Goal: Information Seeking & Learning: Learn about a topic

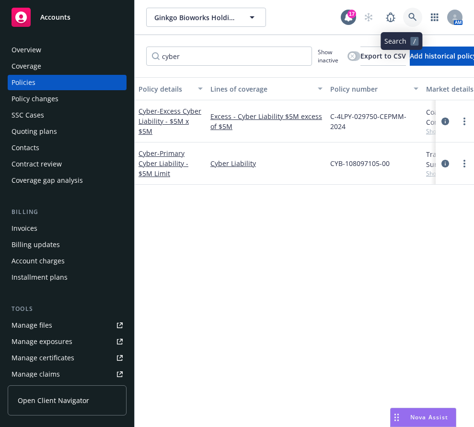
click at [409, 19] on icon at bounding box center [413, 17] width 9 height 9
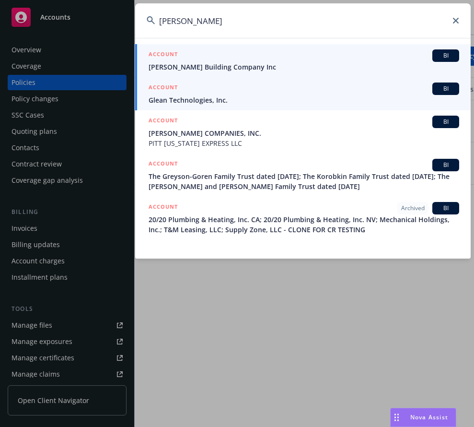
type input "[PERSON_NAME]"
click at [361, 108] on link "ACCOUNT BI Glean Technologies, Inc." at bounding box center [303, 93] width 336 height 33
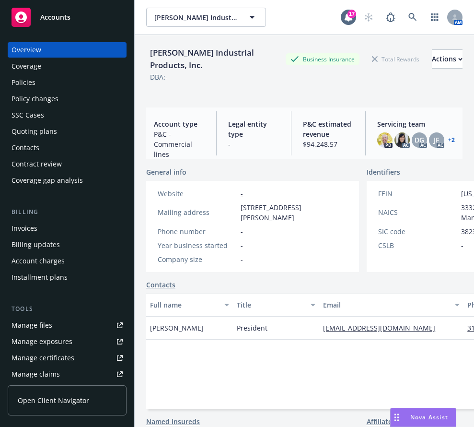
click at [58, 88] on div "Policies" at bounding box center [67, 82] width 111 height 15
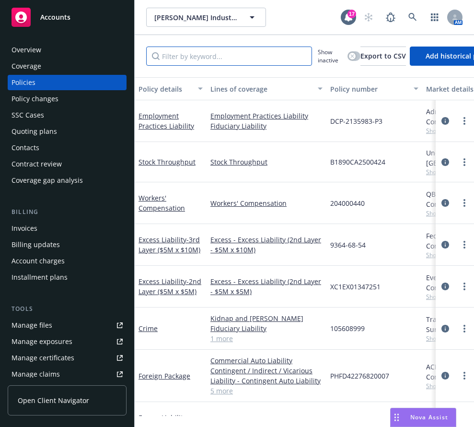
click at [216, 59] on input "Filter by keyword..." at bounding box center [229, 56] width 166 height 19
type input "cyber"
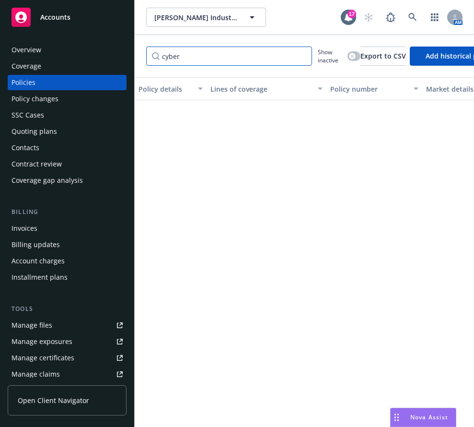
click at [304, 52] on input "cyber" at bounding box center [229, 56] width 166 height 19
click at [303, 63] on input "cyber" at bounding box center [229, 56] width 166 height 19
click at [303, 58] on input "cyber" at bounding box center [229, 56] width 166 height 19
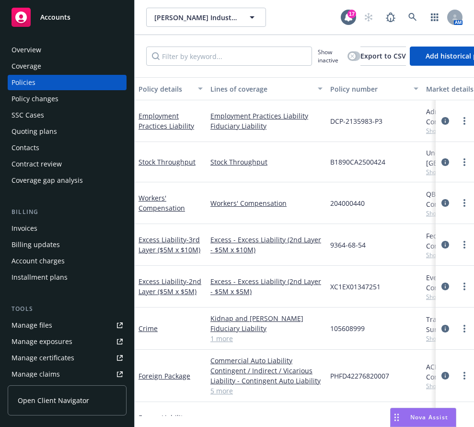
click at [67, 51] on div "Overview" at bounding box center [67, 49] width 111 height 15
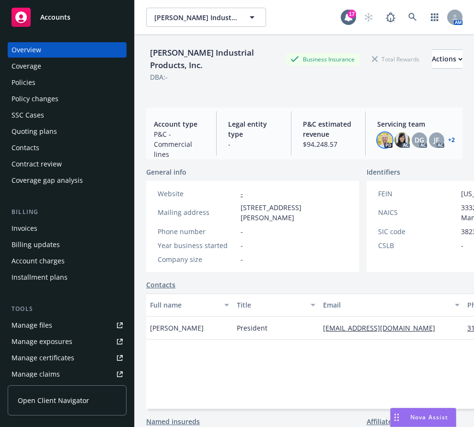
click at [378, 141] on img at bounding box center [385, 139] width 15 height 15
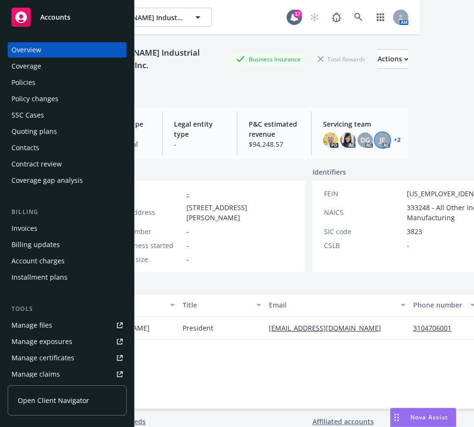
scroll to position [0, 34]
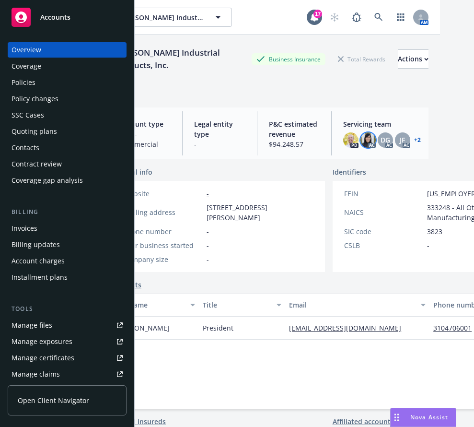
click at [361, 141] on img at bounding box center [368, 139] width 15 height 15
click at [399, 176] on div "Identifiers" at bounding box center [439, 172] width 213 height 10
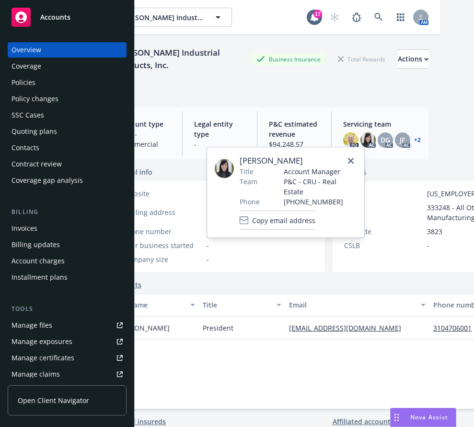
scroll to position [0, 0]
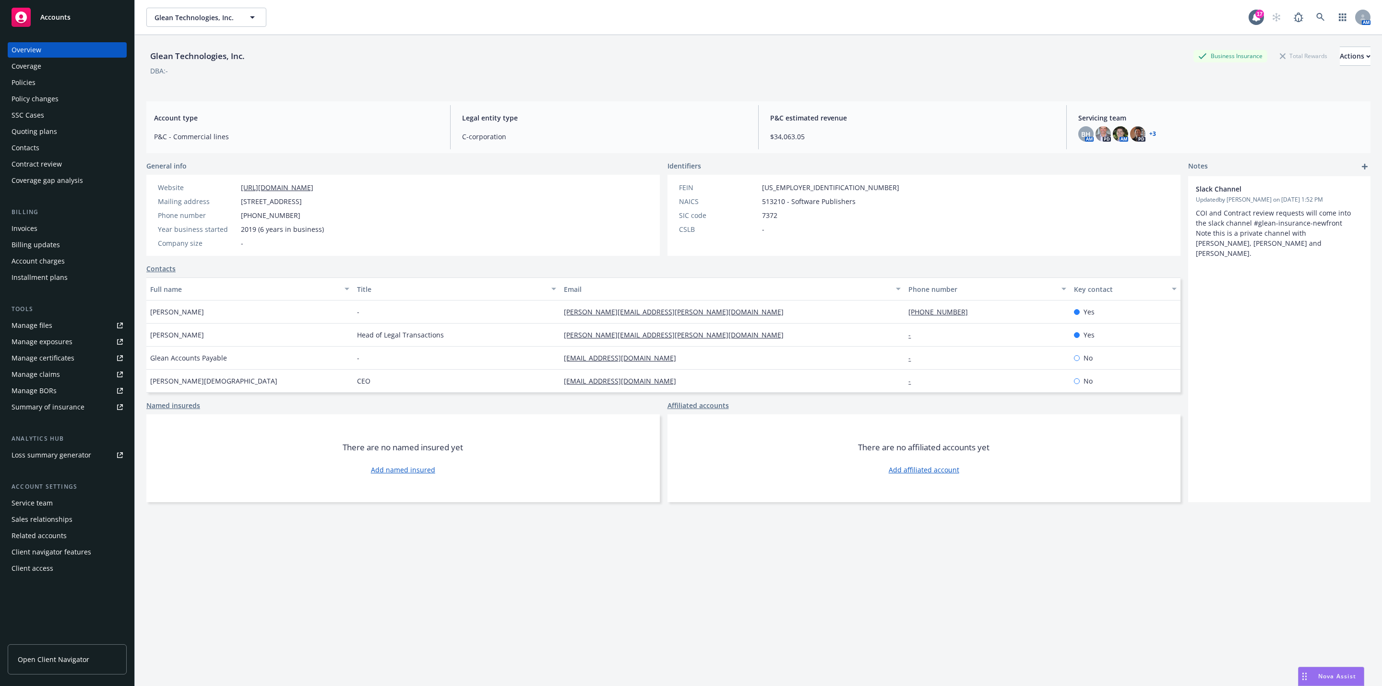
click at [1323, 671] on div "Nova Assist" at bounding box center [1330, 676] width 65 height 18
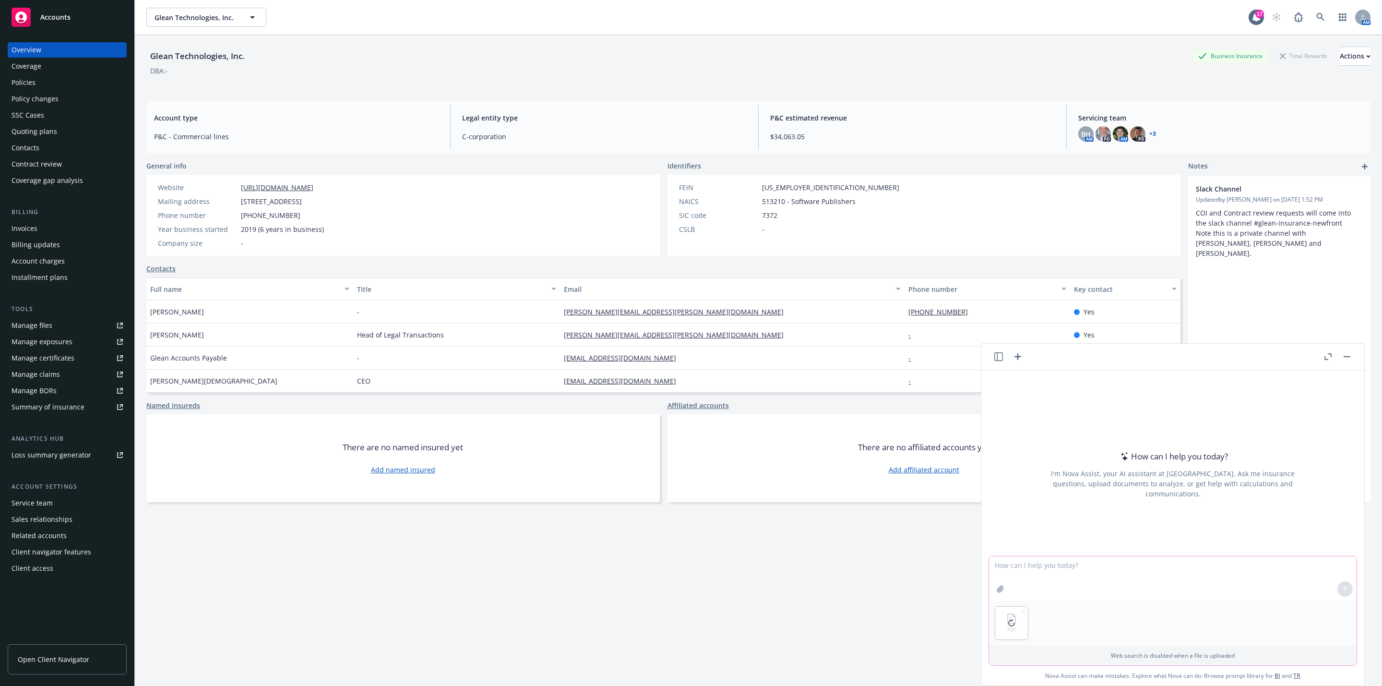
click at [1044, 579] on textarea at bounding box center [1172, 578] width 367 height 44
type textarea "Analyze this cyber liability insurance policy and point out any deficiences in …"
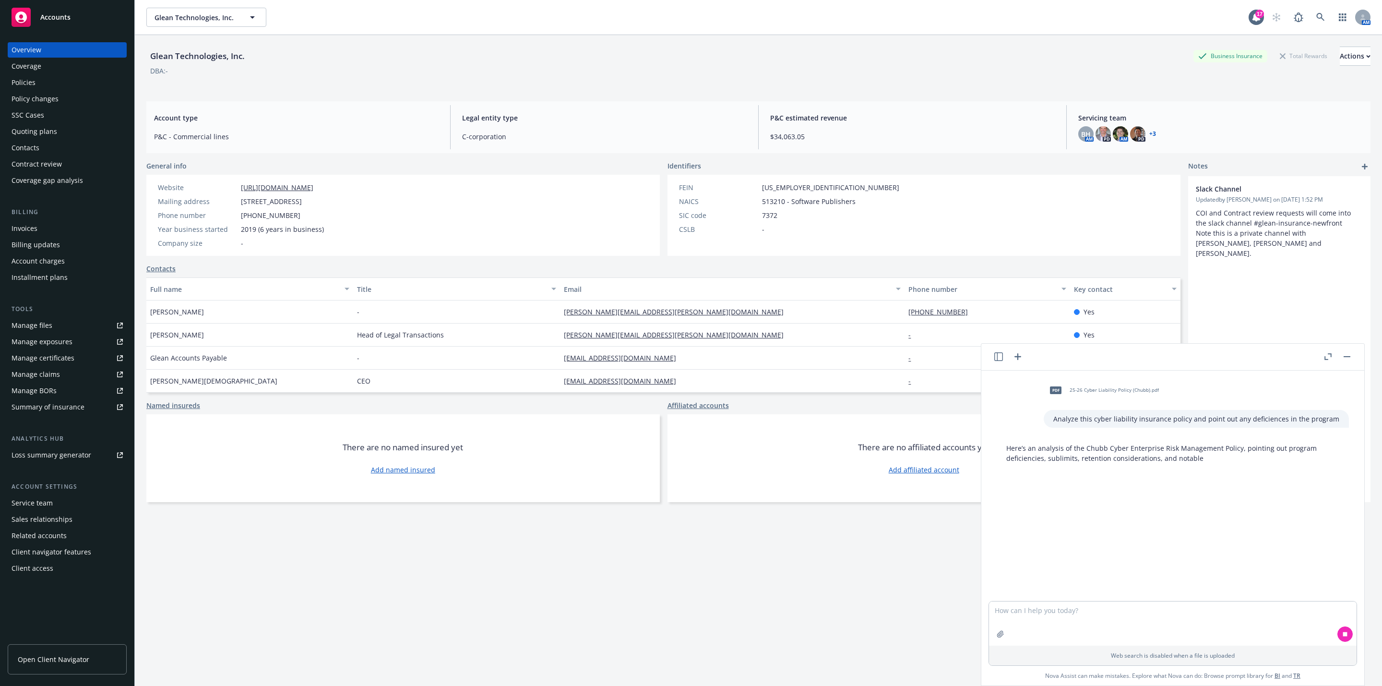
click at [1154, 520] on div "pdf 25-26 Cyber Liability Policy (Chubb).pdf Analyze this cyber liability insur…" at bounding box center [1172, 485] width 383 height 230
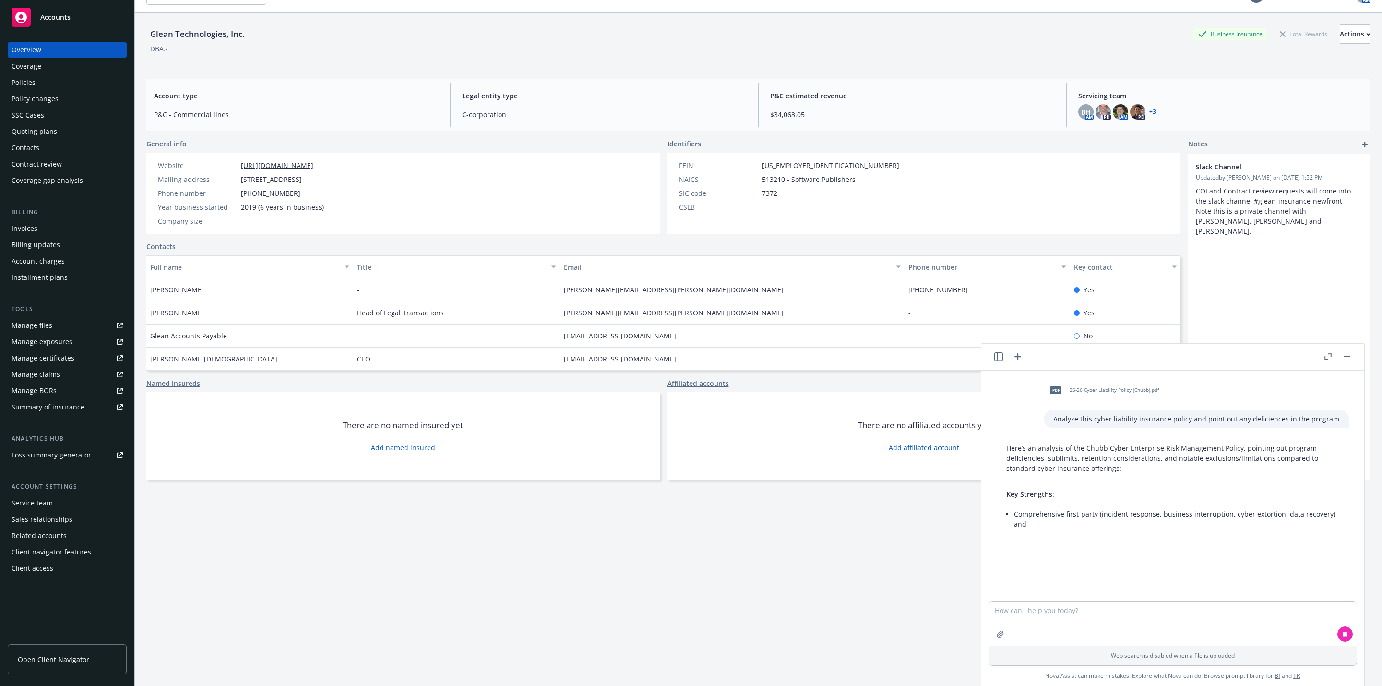
scroll to position [35, 0]
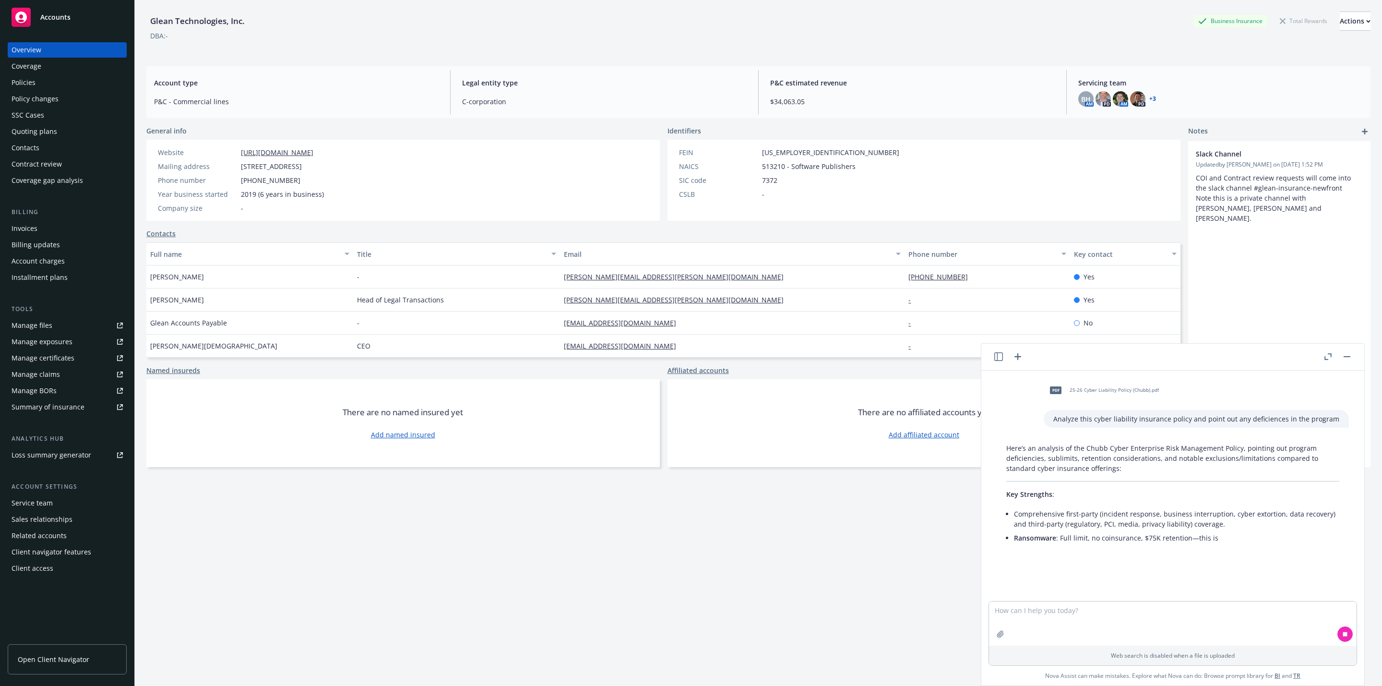
click at [1202, 539] on li "Ransomware : Full limit, no coinsurance, $75K retention—this is" at bounding box center [1176, 538] width 325 height 14
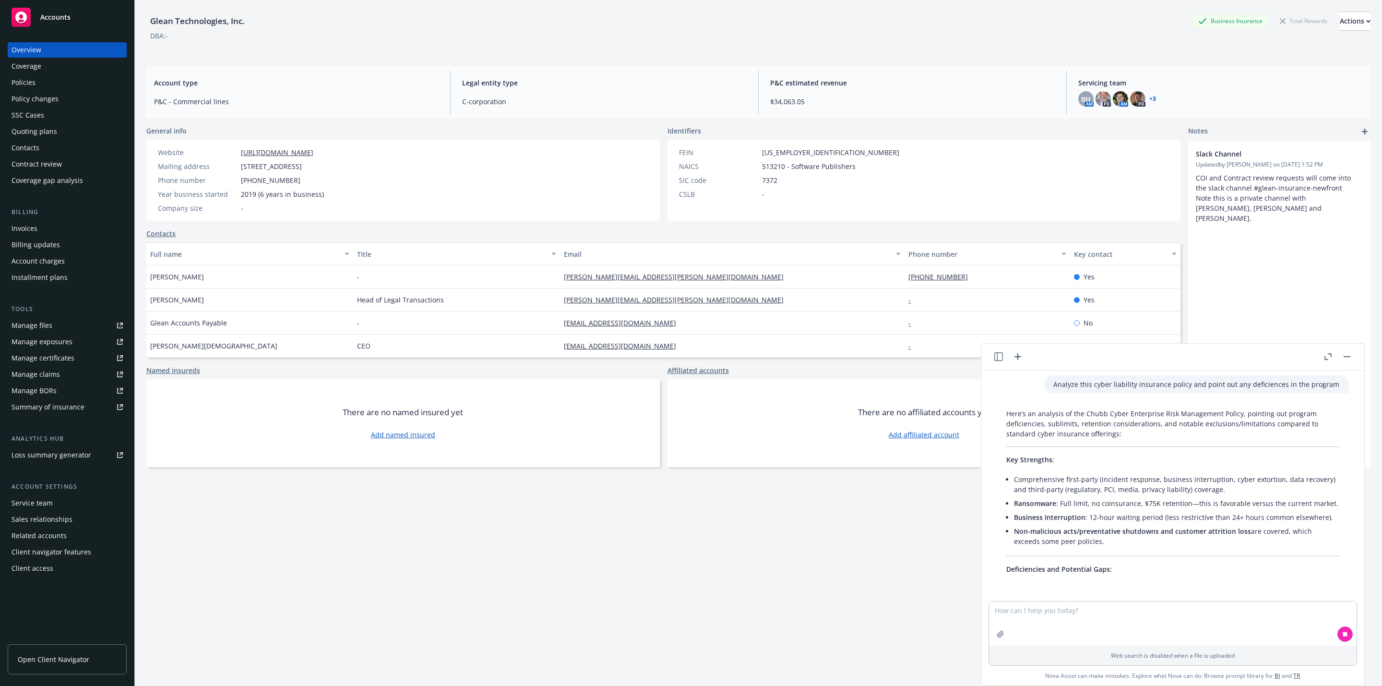
scroll to position [55, 0]
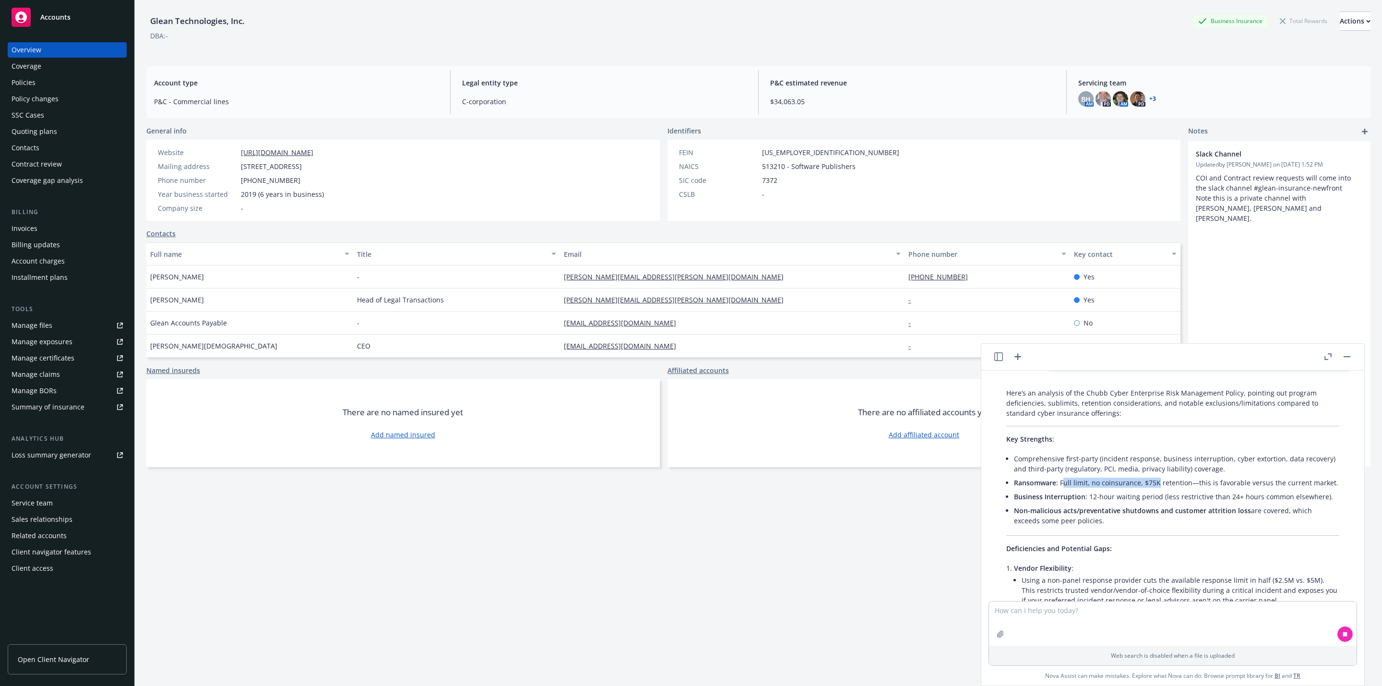
drag, startPoint x: 1064, startPoint y: 482, endPoint x: 1157, endPoint y: 482, distance: 93.1
click at [1157, 482] on li "Ransomware : Full limit, no coinsurance, $75K retention—this is favorable versu…" at bounding box center [1176, 482] width 325 height 14
click at [1163, 503] on li "Business Interruption : 12-hour waiting period (less restrictive than 24+ hours…" at bounding box center [1176, 496] width 325 height 14
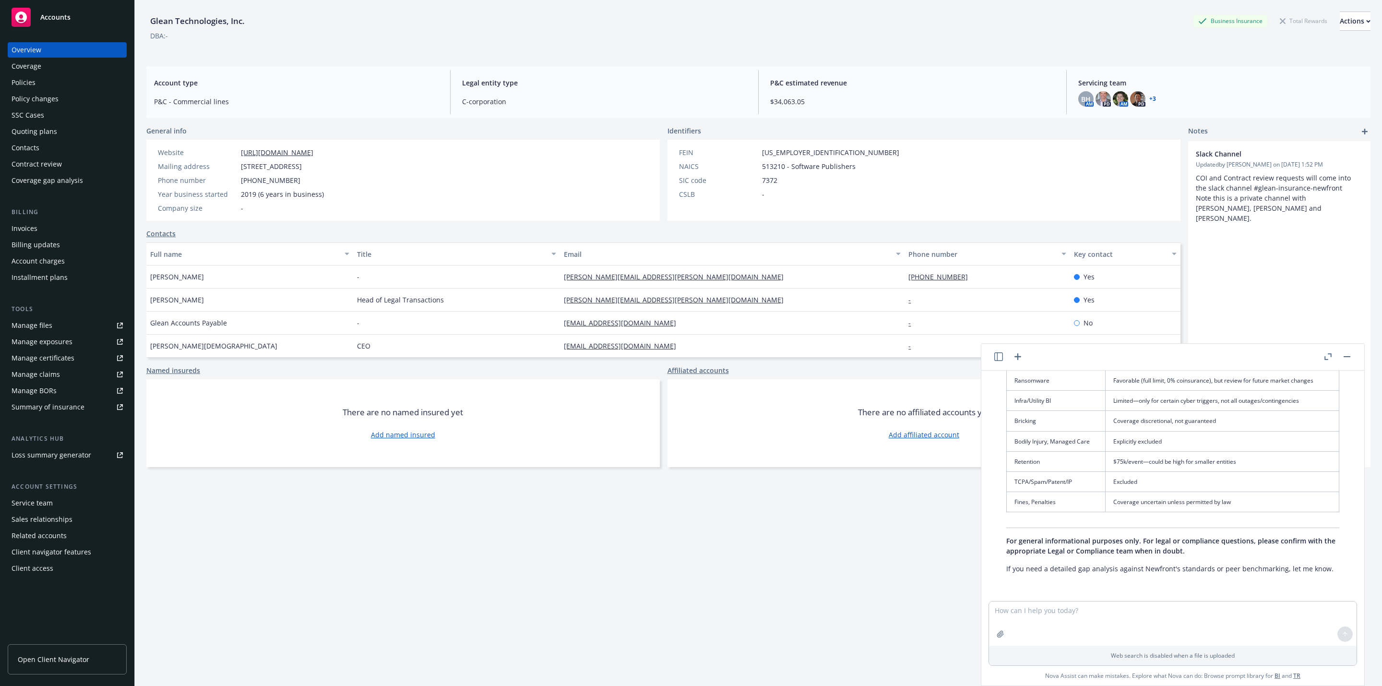
scroll to position [842, 0]
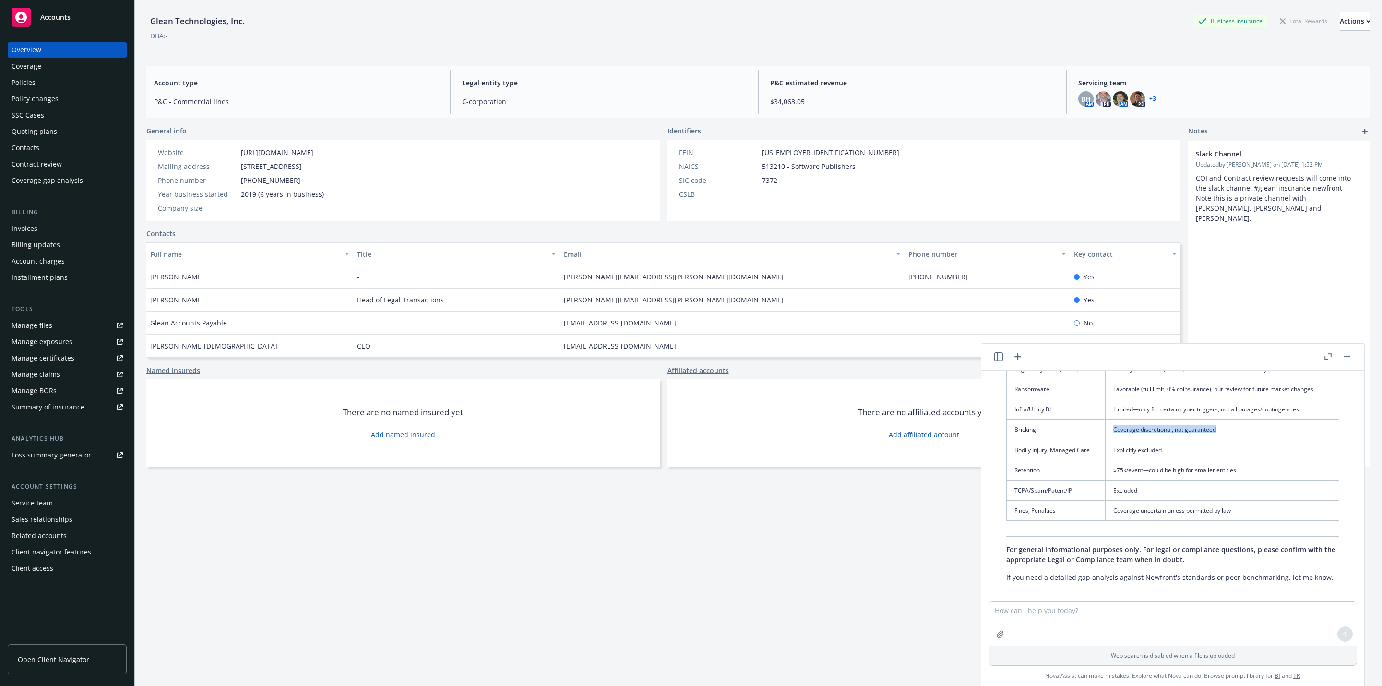
drag, startPoint x: 1103, startPoint y: 481, endPoint x: 1249, endPoint y: 498, distance: 147.4
click at [1241, 439] on td "Coverage discretional, not guaranteed" at bounding box center [1222, 429] width 234 height 20
click at [1249, 460] on td "Explicitly excluded" at bounding box center [1222, 449] width 234 height 20
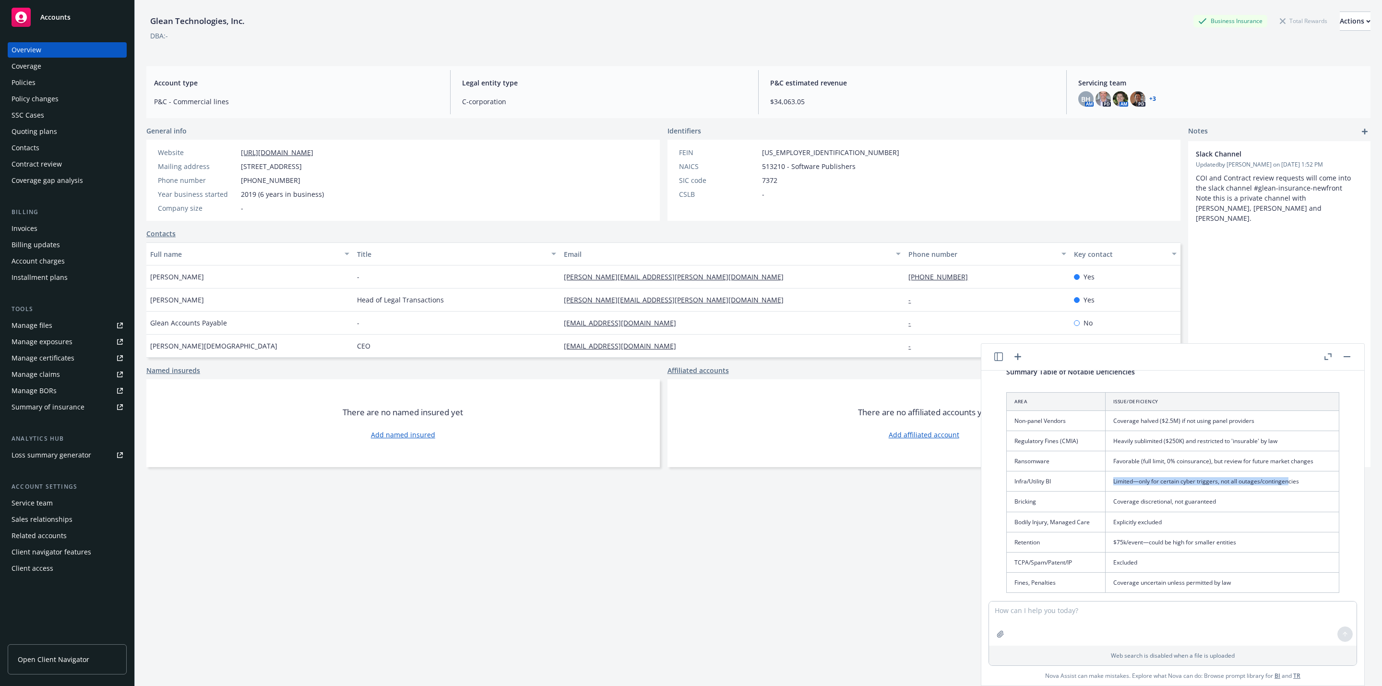
drag, startPoint x: 1101, startPoint y: 530, endPoint x: 1293, endPoint y: 540, distance: 192.2
click at [1287, 491] on td "Limited—only for certain cyber triggers, not all outages/contingencies" at bounding box center [1222, 481] width 234 height 20
click at [1292, 532] on td "Explicitly excluded" at bounding box center [1222, 521] width 234 height 20
drag, startPoint x: 1100, startPoint y: 511, endPoint x: 1288, endPoint y: 514, distance: 188.6
click at [1288, 471] on td "Favorable (full limit, 0% coinsurance), but review for future market changes" at bounding box center [1222, 461] width 234 height 20
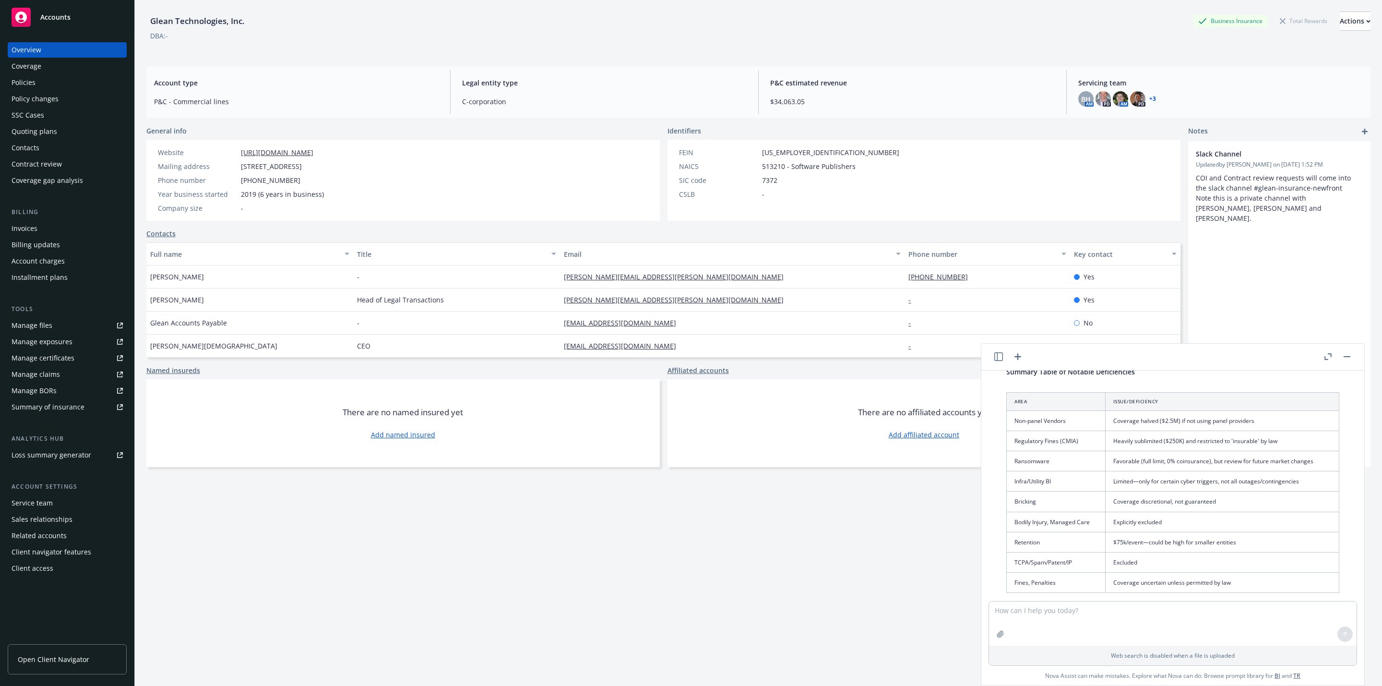
click at [1229, 450] on td "Heavily sublimited ($250K) and restricted to 'insurable' by law" at bounding box center [1222, 440] width 234 height 20
click at [1213, 491] on td "Limited—only for certain cyber triggers, not all outages/contingencies" at bounding box center [1222, 481] width 234 height 20
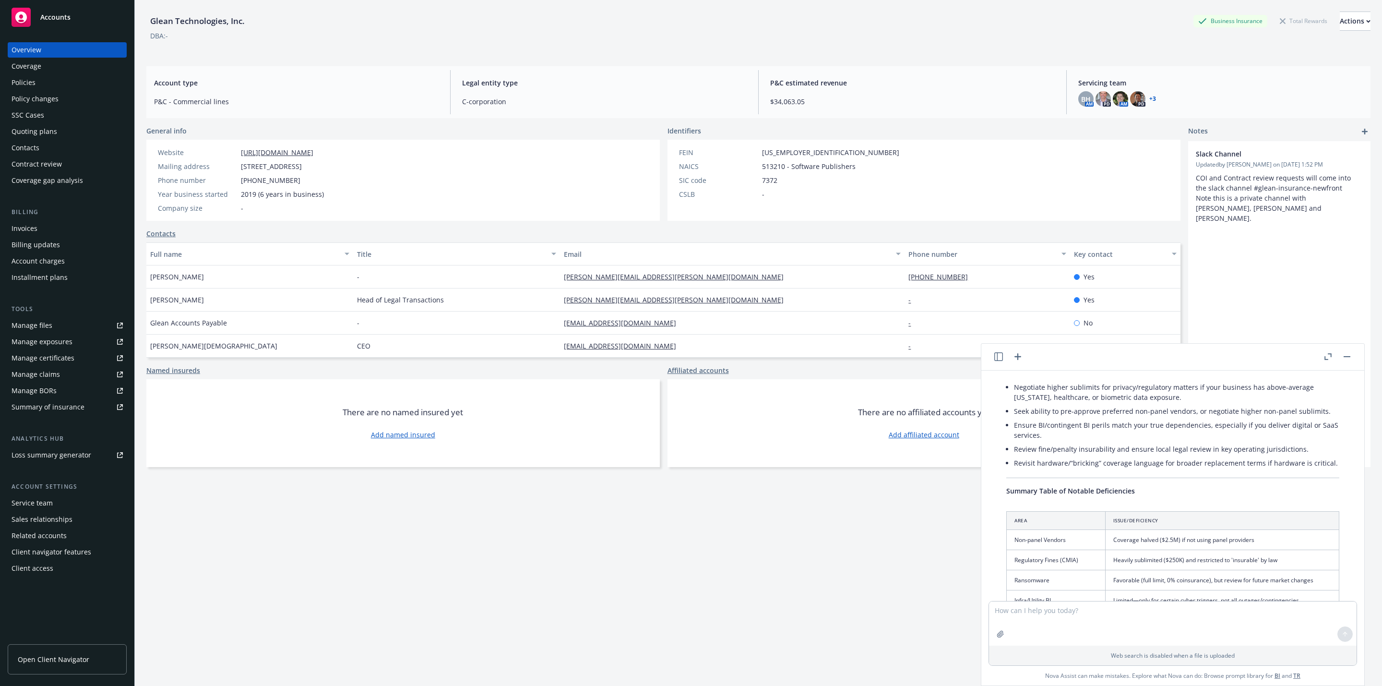
scroll to position [626, 0]
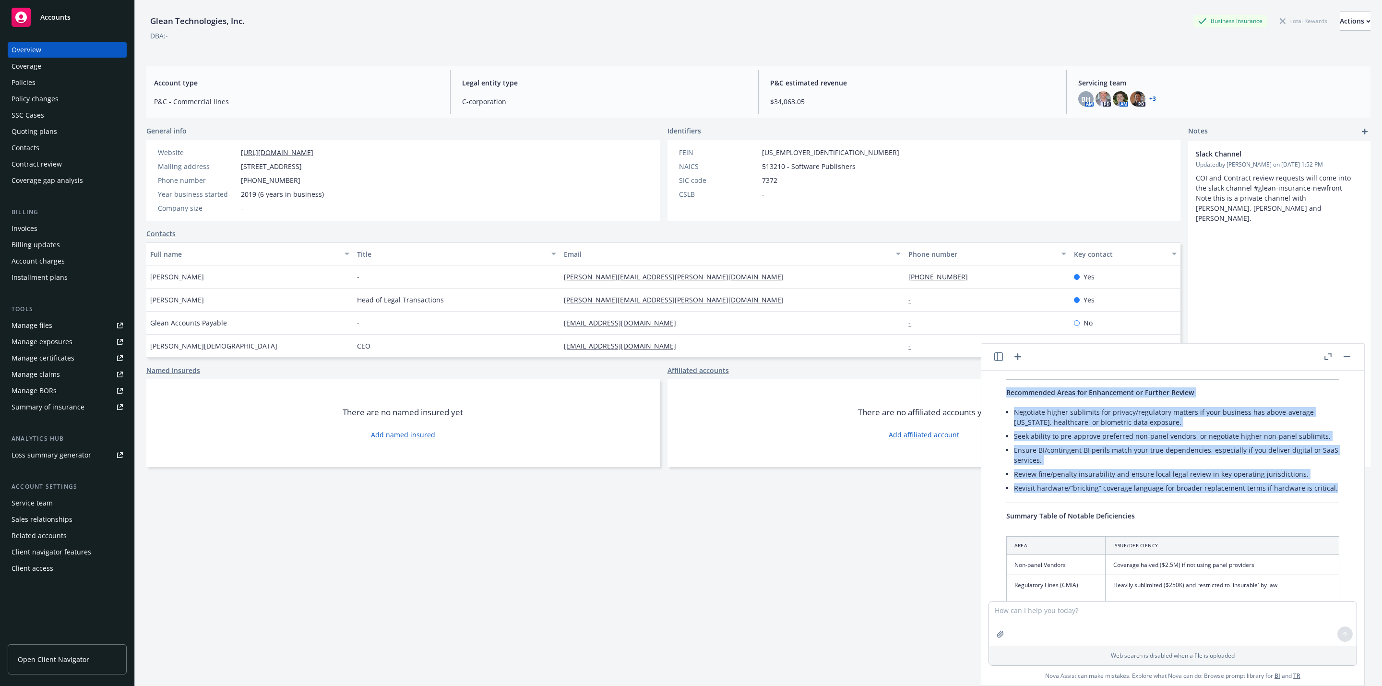
drag, startPoint x: 1040, startPoint y: 537, endPoint x: 1004, endPoint y: 432, distance: 111.5
click at [1004, 432] on div "Here’s an analysis of the Chubb Cyber Enterprise Risk Management Policy, pointi…" at bounding box center [1172, 307] width 352 height 989
click at [1054, 443] on li "Seek ability to pre-approve preferred non-panel vendors, or negotiate higher no…" at bounding box center [1176, 436] width 325 height 14
drag, startPoint x: 1083, startPoint y: 535, endPoint x: 1000, endPoint y: 443, distance: 123.7
click at [1000, 443] on div "Here’s an analysis of the Chubb Cyber Enterprise Risk Management Policy, pointi…" at bounding box center [1172, 307] width 352 height 989
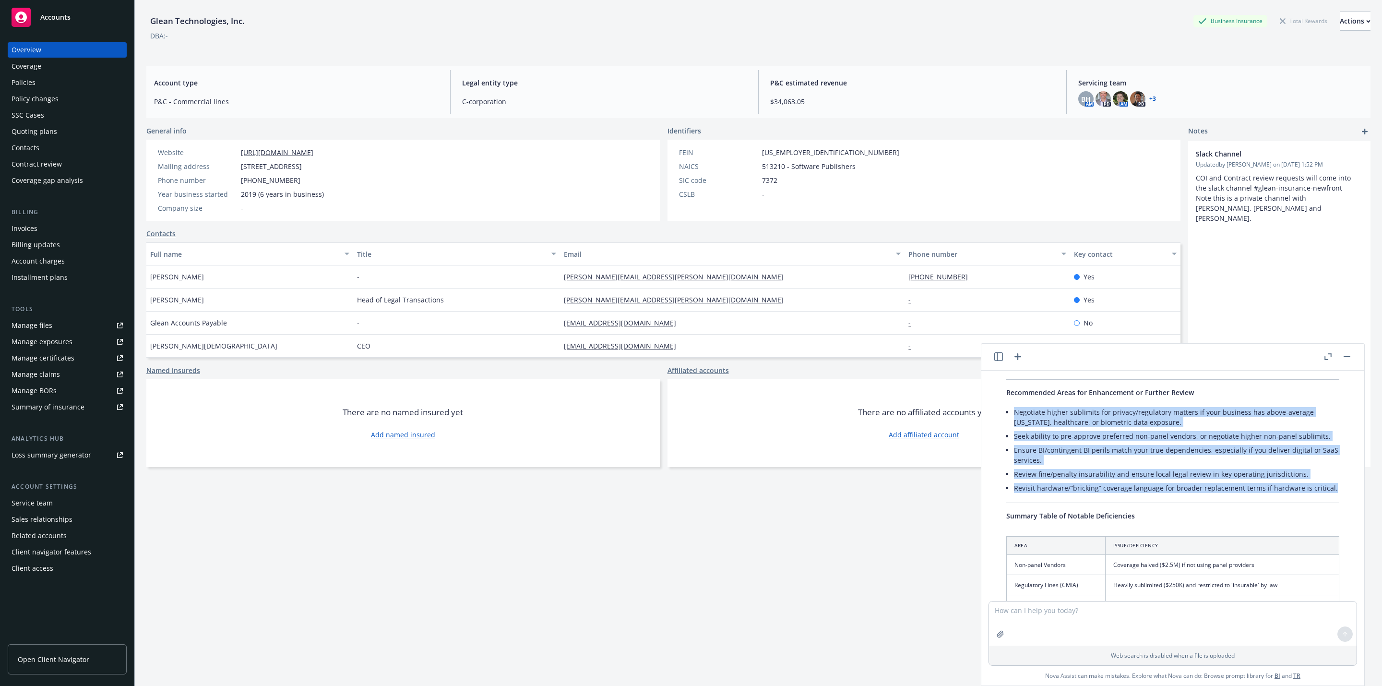
click at [1079, 467] on li "Ensure BI/contingent BI perils match your true dependencies, especially if you …" at bounding box center [1176, 455] width 325 height 24
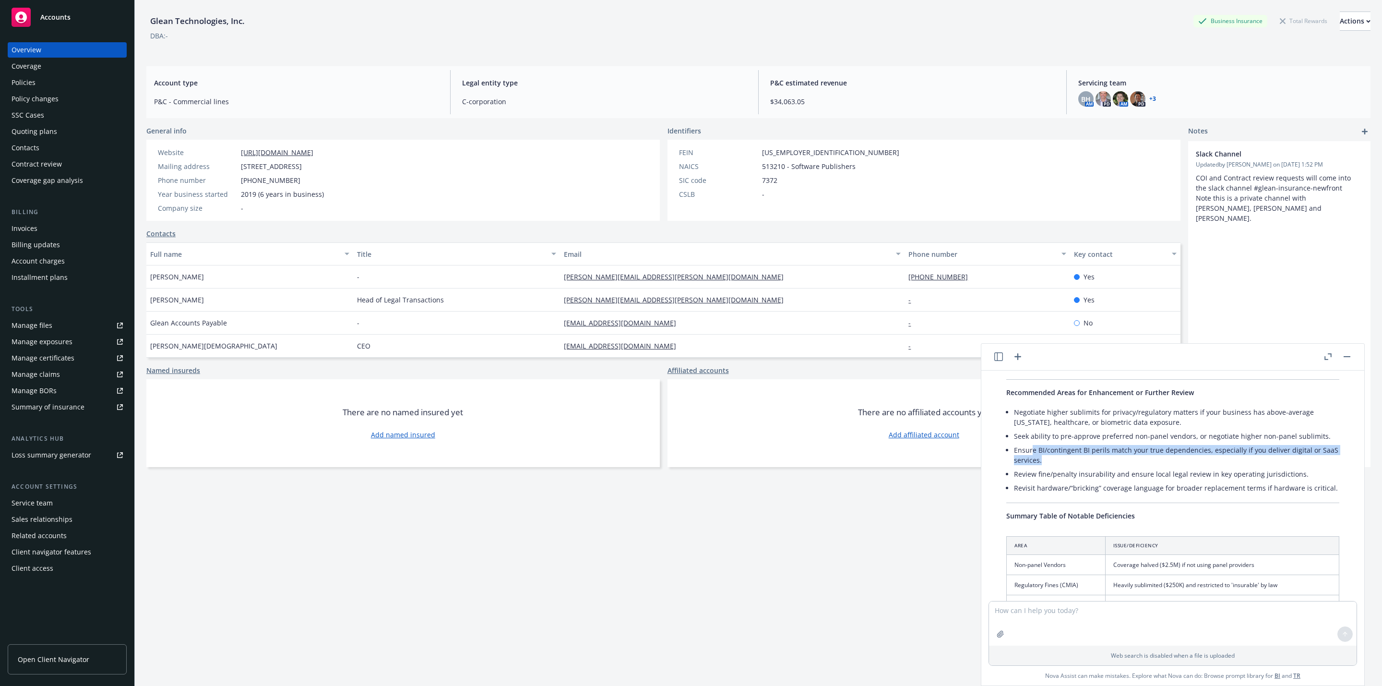
drag, startPoint x: 1068, startPoint y: 501, endPoint x: 1025, endPoint y: 487, distance: 45.5
click at [1029, 467] on li "Ensure BI/contingent BI perils match your true dependencies, especially if you …" at bounding box center [1176, 455] width 325 height 24
click at [1107, 555] on div "Here’s an analysis of the Chubb Cyber Enterprise Risk Management Policy, pointi…" at bounding box center [1172, 307] width 352 height 989
drag, startPoint x: 1087, startPoint y: 540, endPoint x: 1035, endPoint y: 504, distance: 63.4
click at [1002, 484] on div "Here’s an analysis of the Chubb Cyber Enterprise Risk Management Policy, pointi…" at bounding box center [1172, 307] width 352 height 989
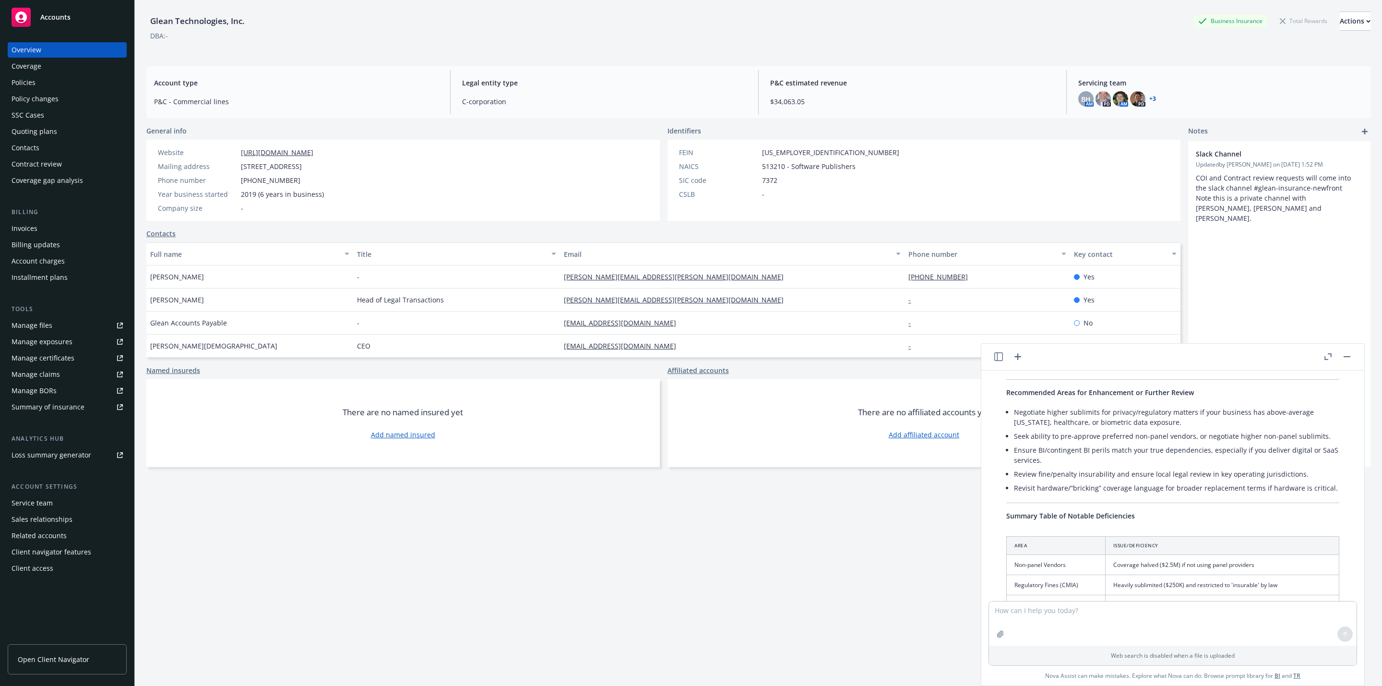
click at [1113, 560] on div "Here’s an analysis of the Chubb Cyber Enterprise Risk Management Policy, pointi…" at bounding box center [1172, 307] width 352 height 989
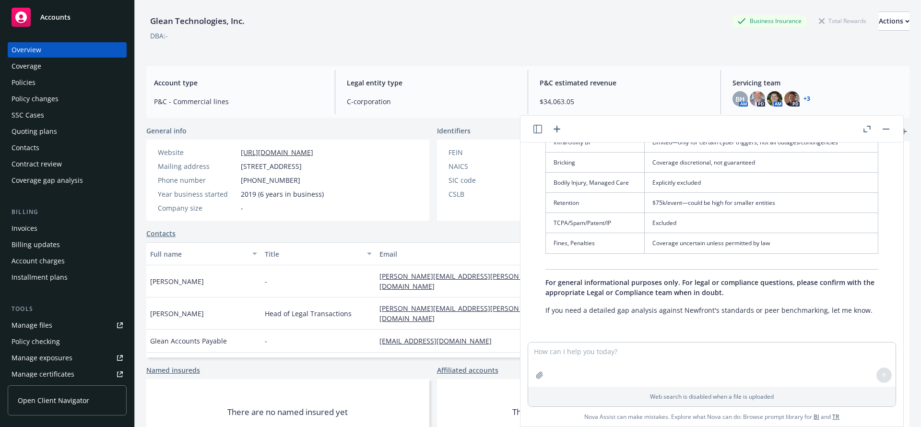
scroll to position [911, 0]
click at [99, 48] on div "Overview" at bounding box center [67, 49] width 111 height 15
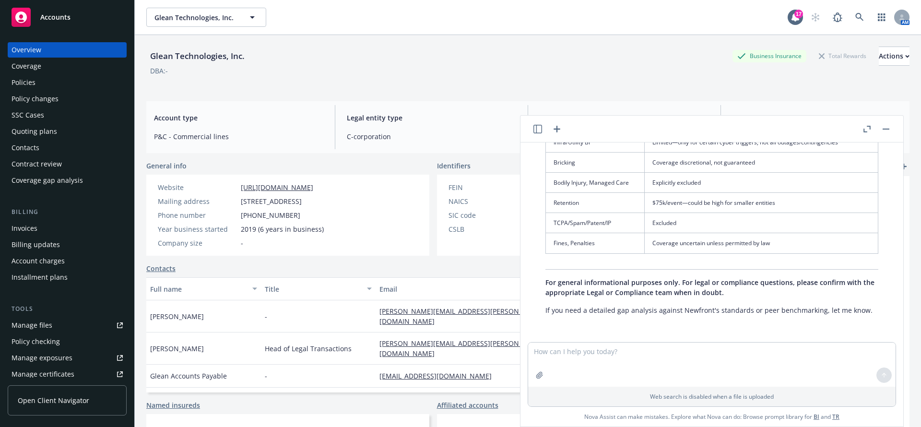
click at [892, 132] on header at bounding box center [712, 129] width 383 height 27
click at [888, 130] on button "button" at bounding box center [886, 129] width 12 height 12
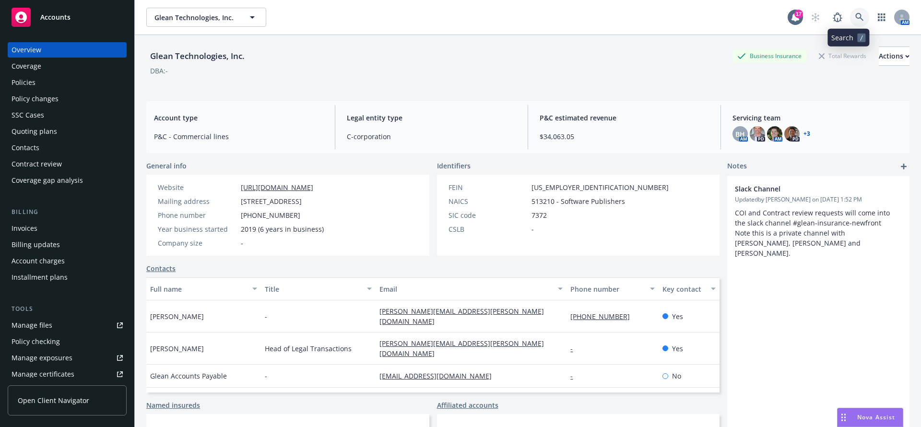
click at [855, 18] on icon at bounding box center [859, 17] width 9 height 9
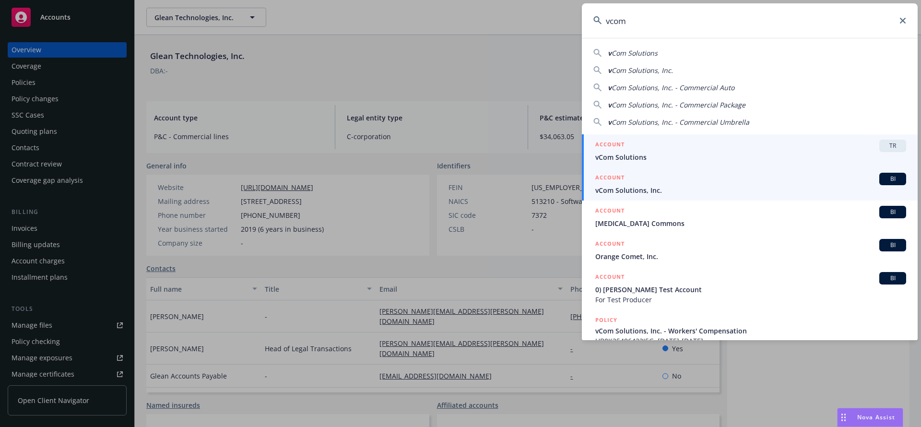
type input "vcom"
click at [746, 185] on span "vCom Solutions, Inc." at bounding box center [750, 190] width 311 height 10
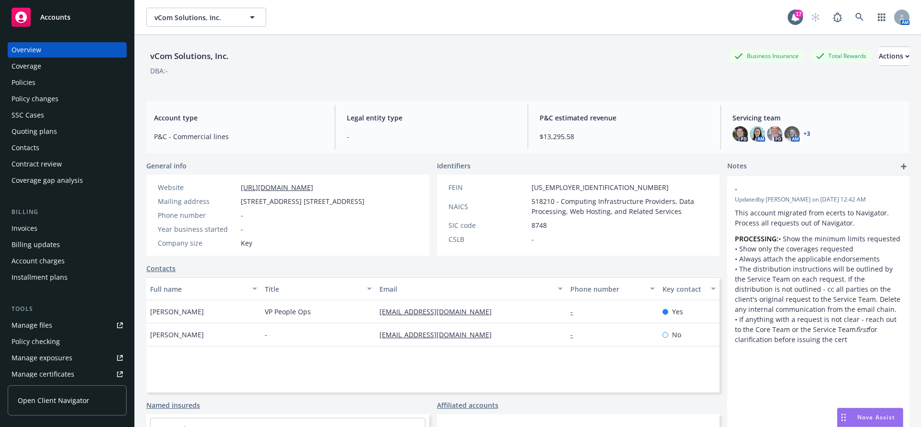
click at [37, 85] on div "Policies" at bounding box center [67, 82] width 111 height 15
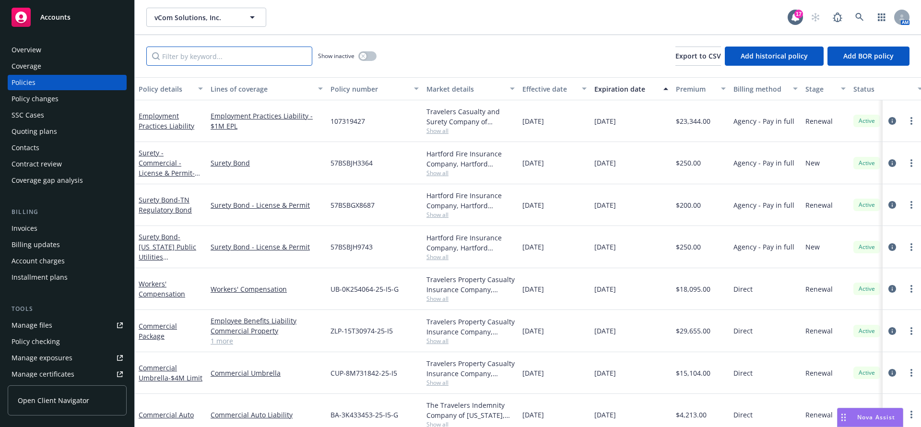
click at [244, 59] on input "Filter by keyword..." at bounding box center [229, 56] width 166 height 19
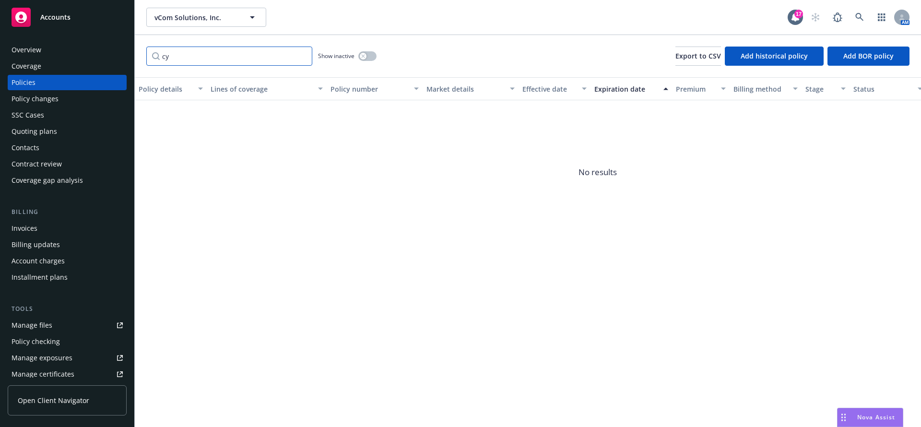
type input "c"
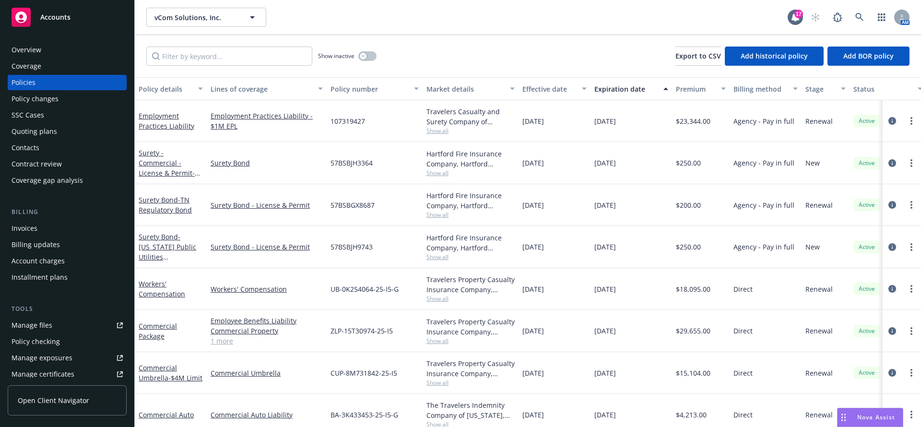
click at [704, 93] on div "Premium" at bounding box center [695, 89] width 39 height 10
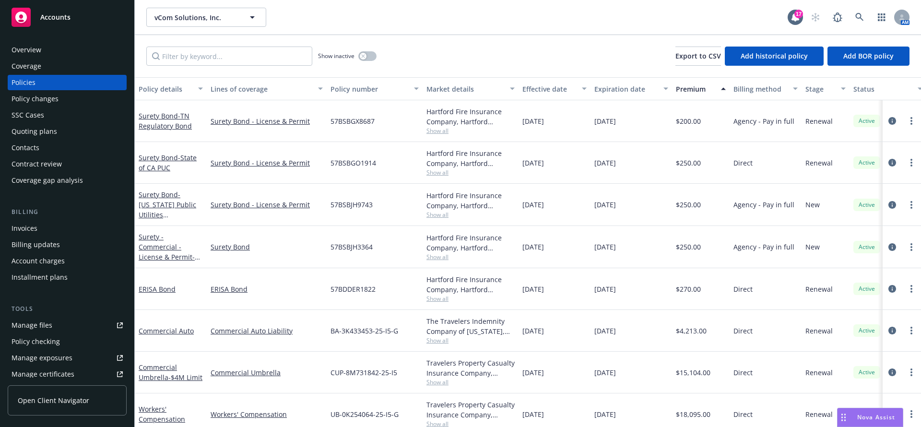
click at [704, 93] on div "Premium" at bounding box center [695, 89] width 39 height 10
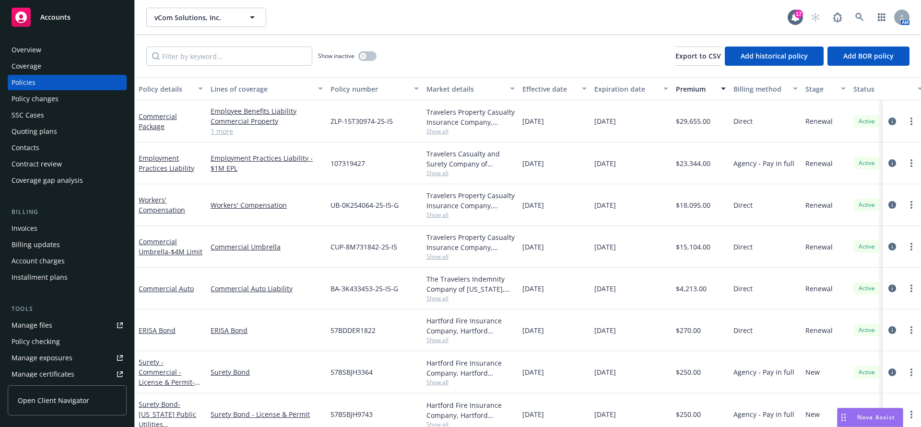
click at [64, 54] on div "Overview" at bounding box center [67, 49] width 111 height 15
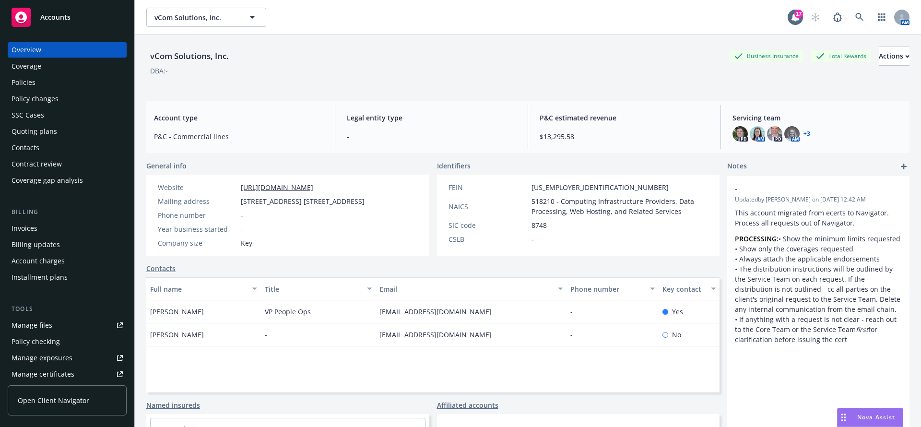
click at [53, 86] on div "Policies" at bounding box center [67, 82] width 111 height 15
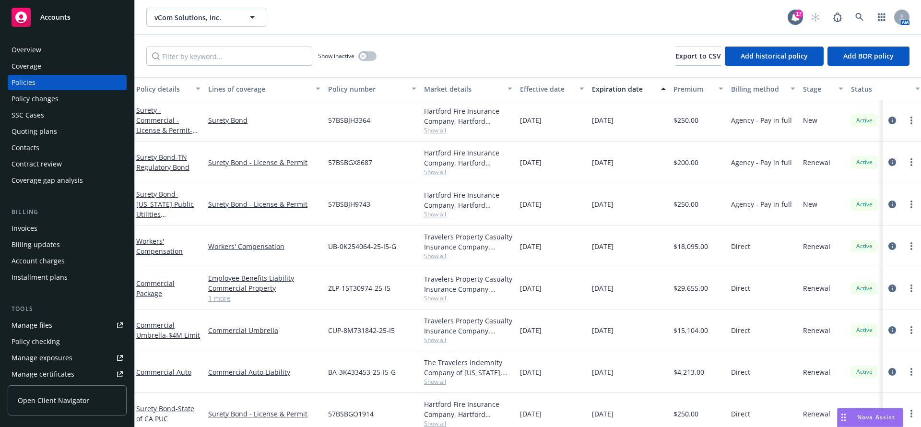
scroll to position [0, 2]
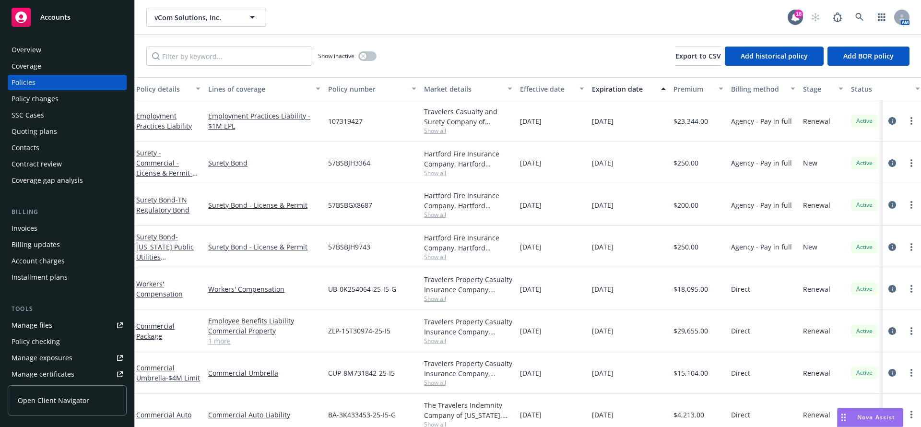
click at [65, 52] on div "Overview" at bounding box center [67, 49] width 111 height 15
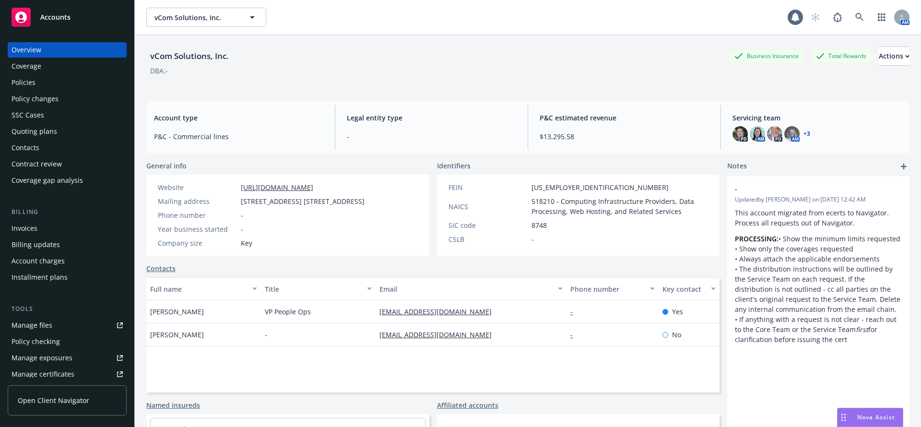
click at [281, 52] on div "vCom Solutions, Inc. Business Insurance Total Rewards Actions" at bounding box center [527, 56] width 763 height 19
click at [67, 46] on div "Overview" at bounding box center [67, 49] width 111 height 15
click at [57, 80] on div "Policies" at bounding box center [67, 82] width 111 height 15
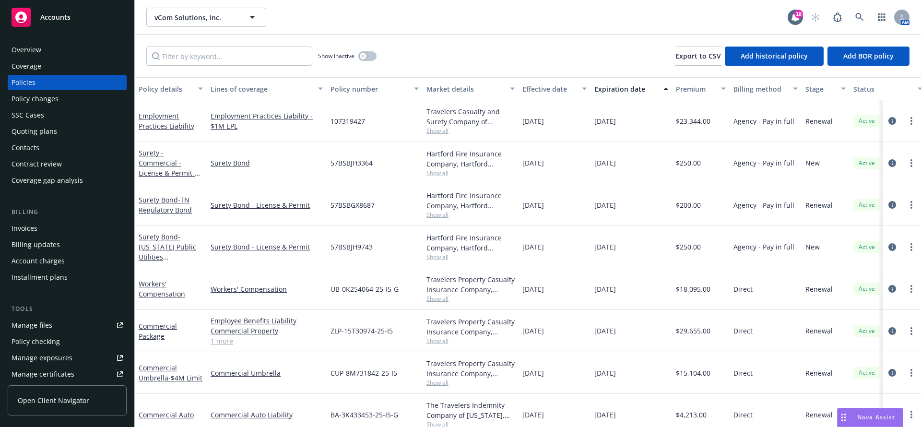
click at [57, 80] on div "Policies" at bounding box center [67, 82] width 111 height 15
click at [55, 53] on div "Overview" at bounding box center [67, 49] width 111 height 15
